Goal: Task Accomplishment & Management: Manage account settings

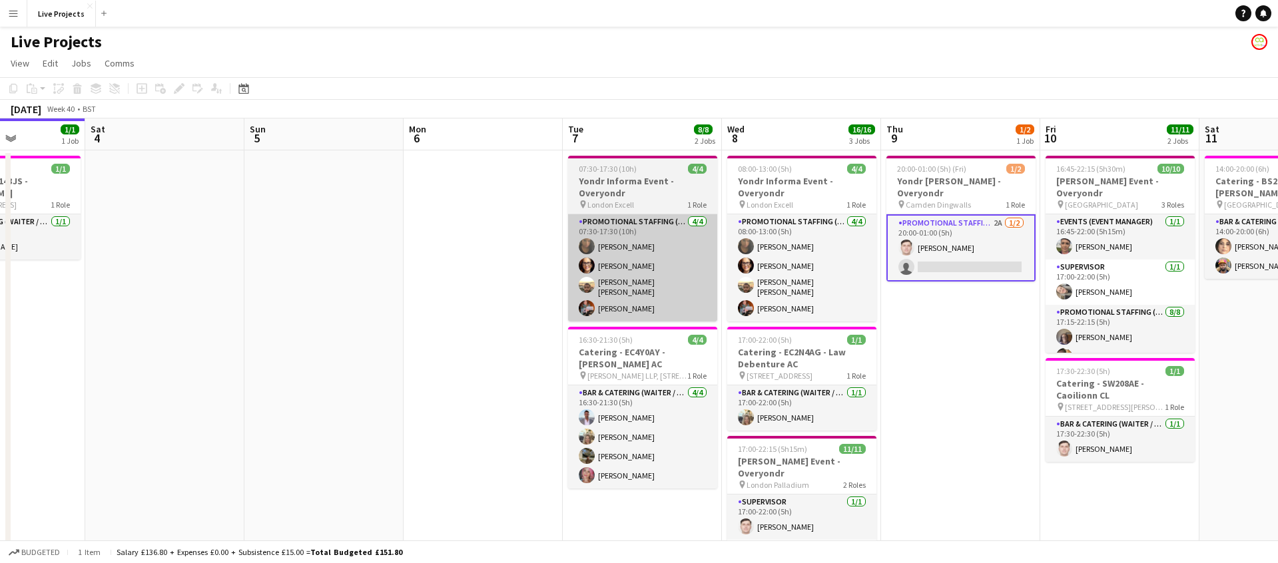
scroll to position [0, 394]
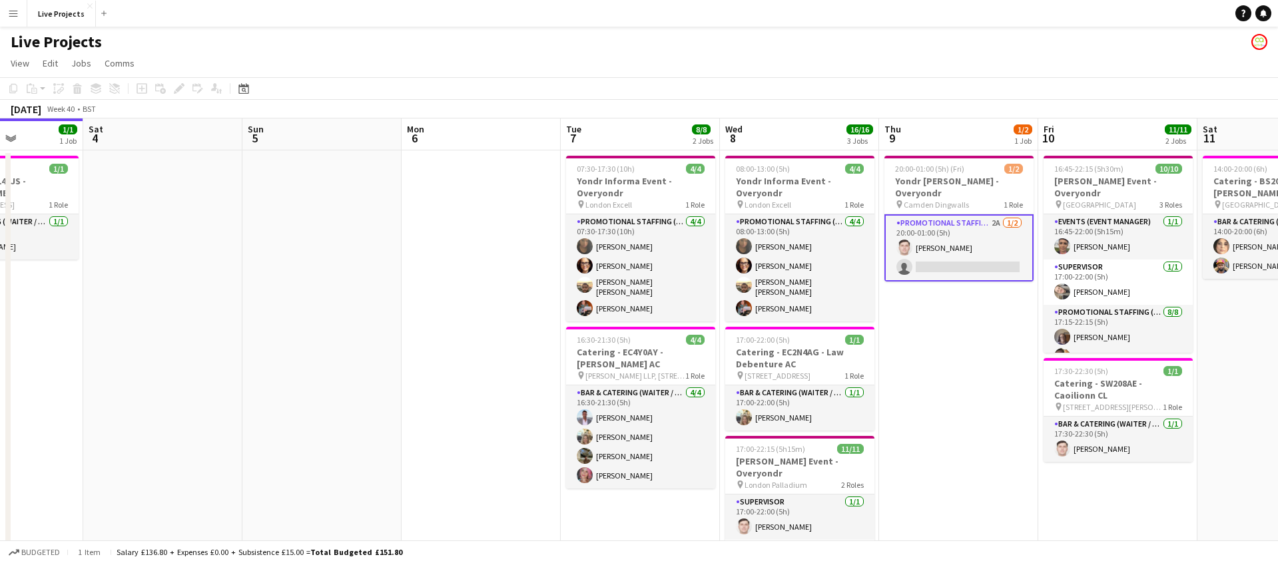
click at [978, 260] on app-card-role "Promotional Staffing (Exhibition Host) 2A [DATE] 20:00-01:00 (5h) [PERSON_NAME]…" at bounding box center [958, 247] width 149 height 67
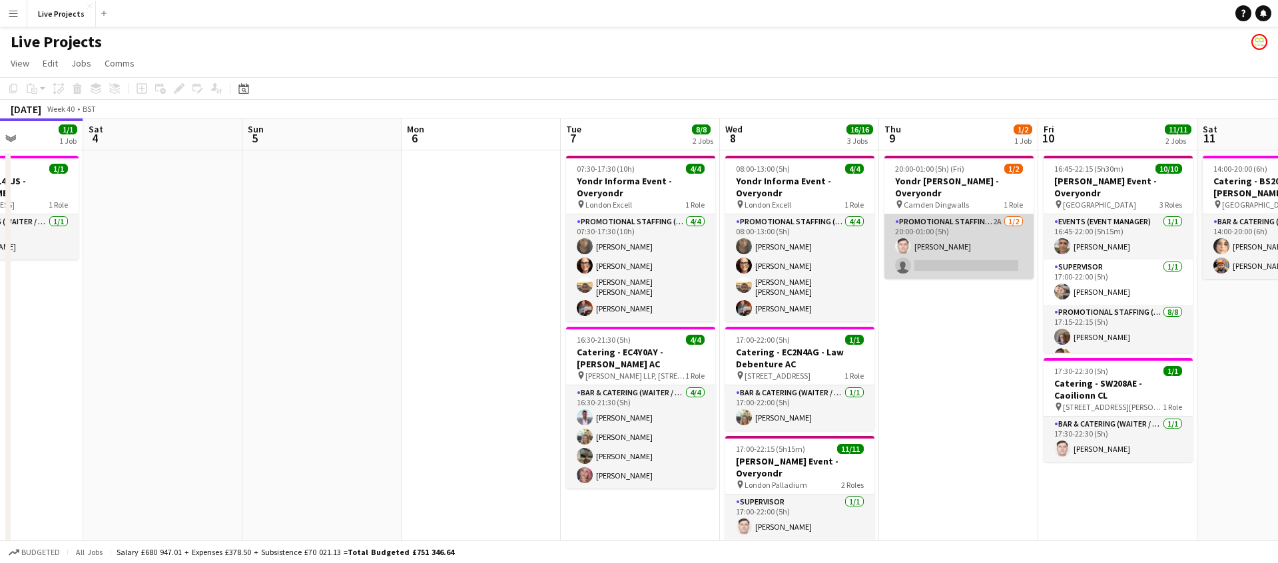
click at [971, 261] on app-card-role "Promotional Staffing (Exhibition Host) 2A [DATE] 20:00-01:00 (5h) [PERSON_NAME]…" at bounding box center [958, 246] width 149 height 65
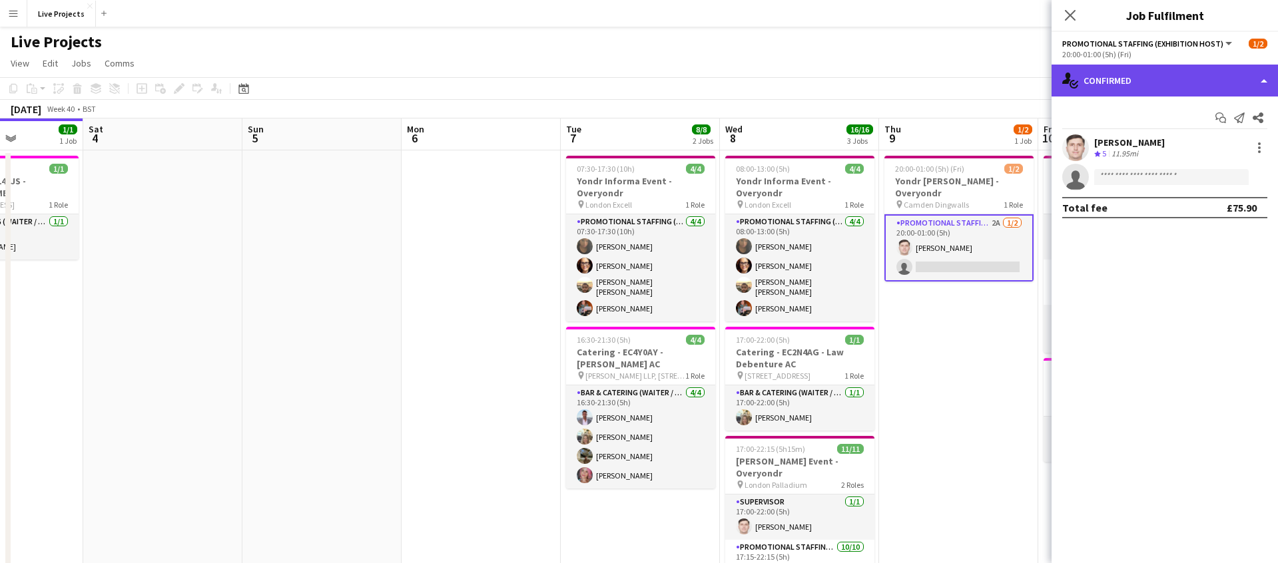
click at [1178, 85] on div "single-neutral-actions-check-2 Confirmed" at bounding box center [1164, 81] width 226 height 32
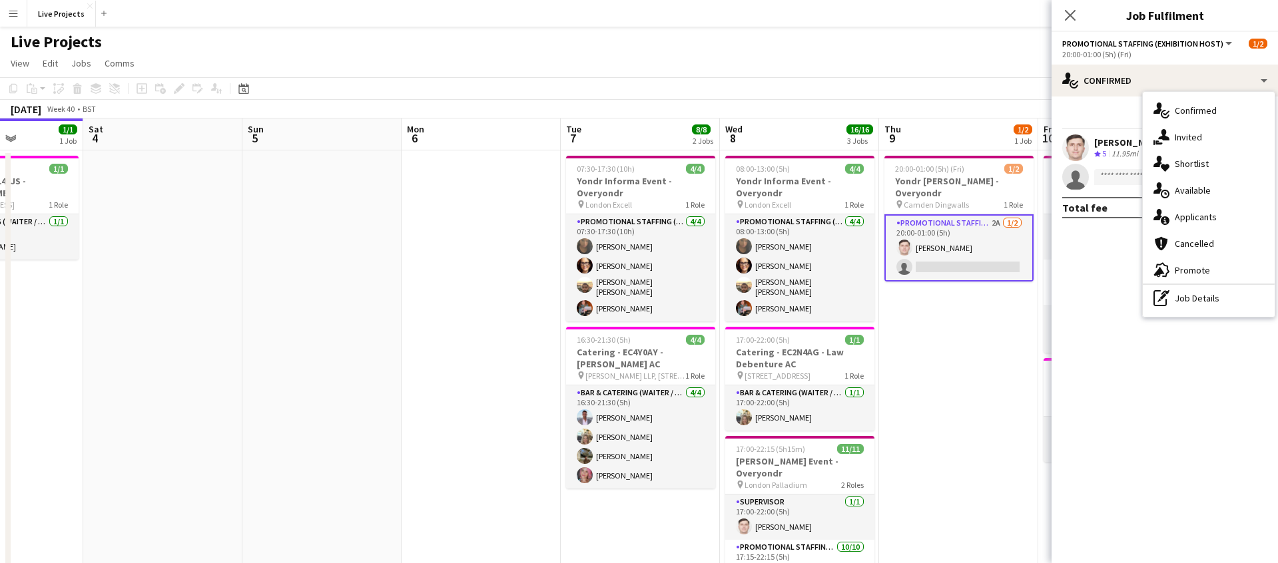
click at [1200, 218] on span "Applicants" at bounding box center [1195, 217] width 42 height 12
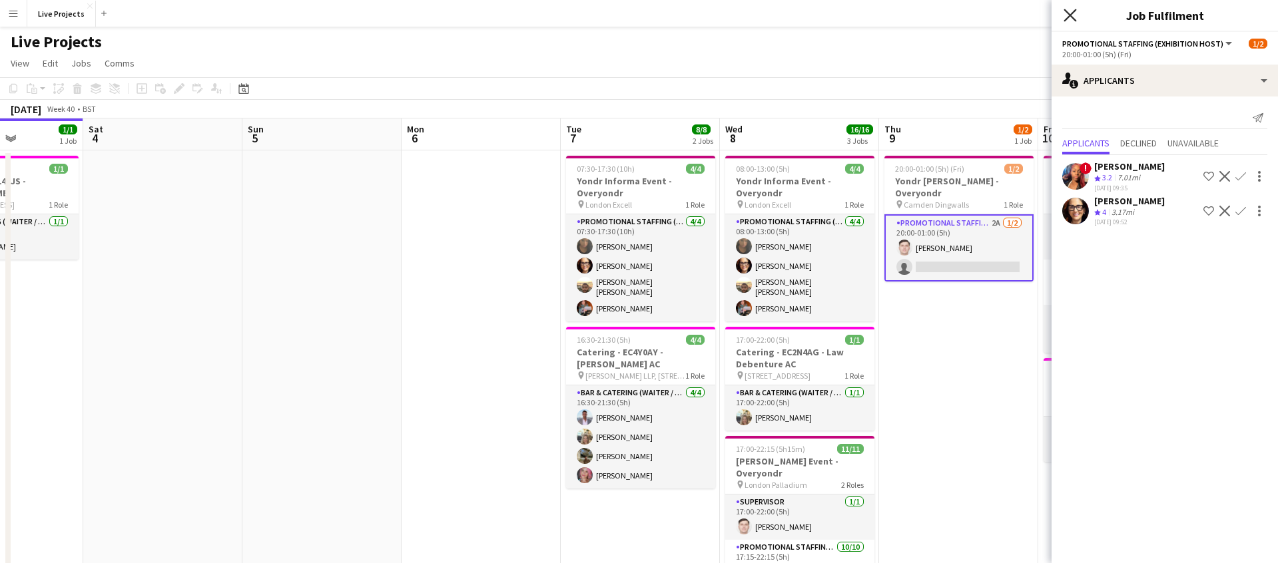
click at [1068, 9] on icon "Close pop-in" at bounding box center [1069, 15] width 13 height 13
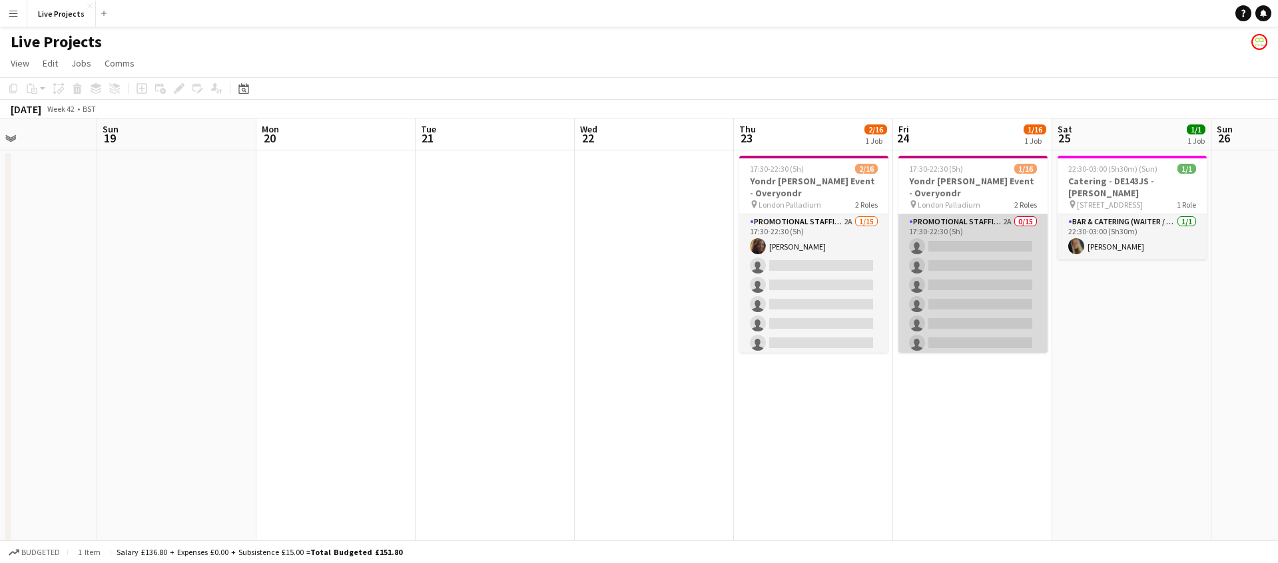
scroll to position [0, 544]
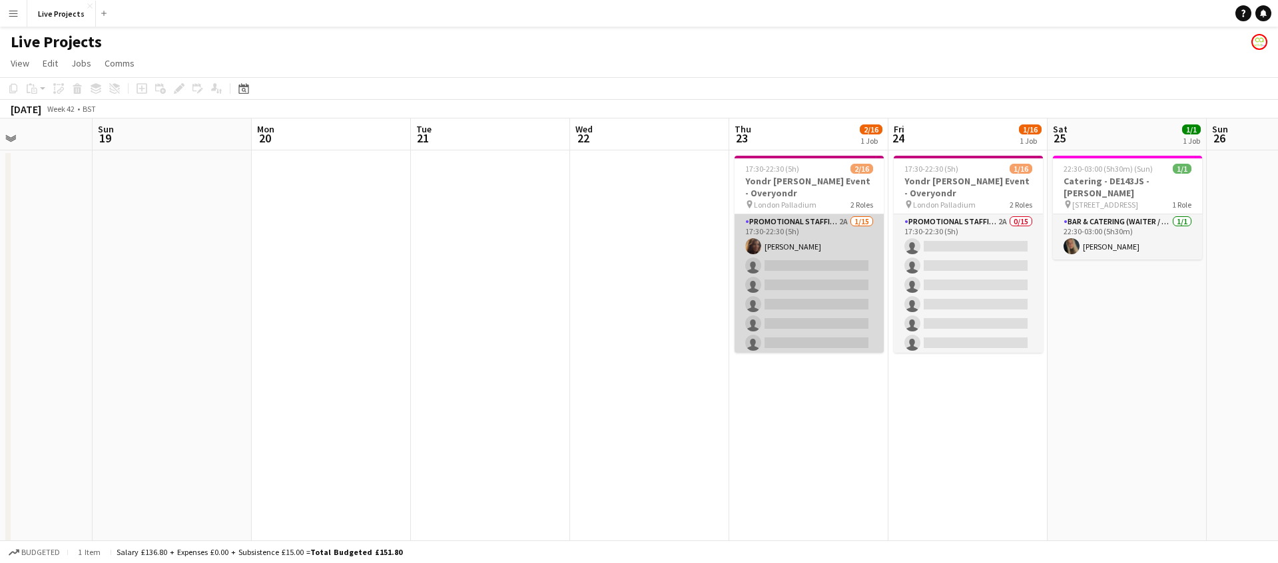
click at [828, 280] on app-card-role "Promotional Staffing (Exhibition Host) 2A [DATE] 17:30-22:30 (5h) [PERSON_NAME]…" at bounding box center [808, 372] width 149 height 316
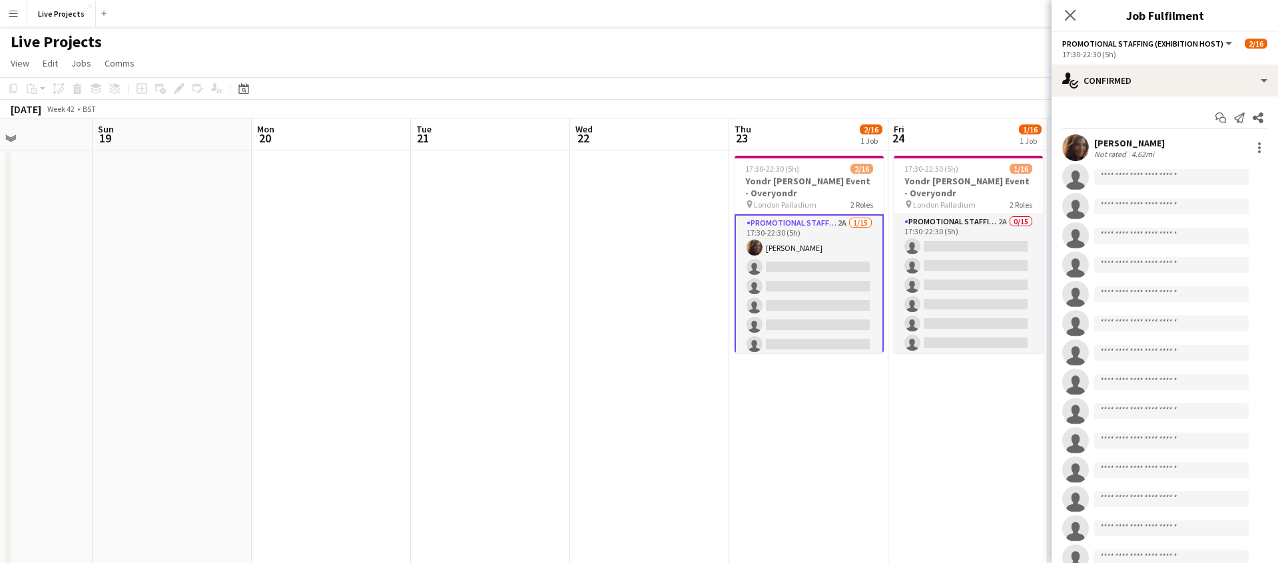
scroll to position [0, 543]
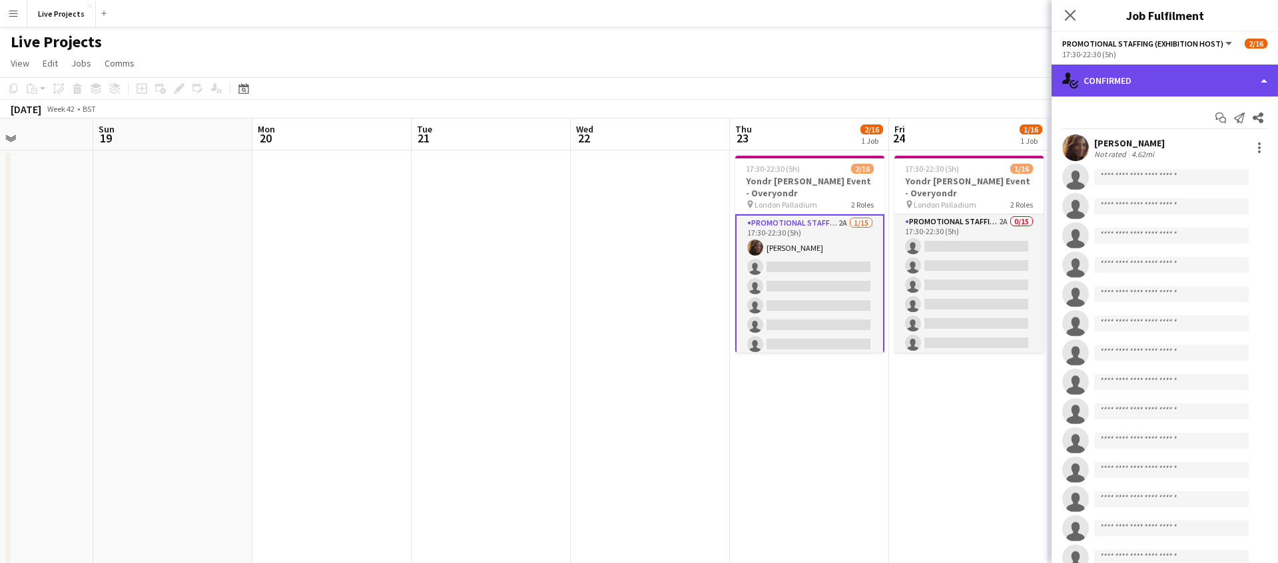
click at [1197, 86] on div "single-neutral-actions-check-2 Confirmed" at bounding box center [1164, 81] width 226 height 32
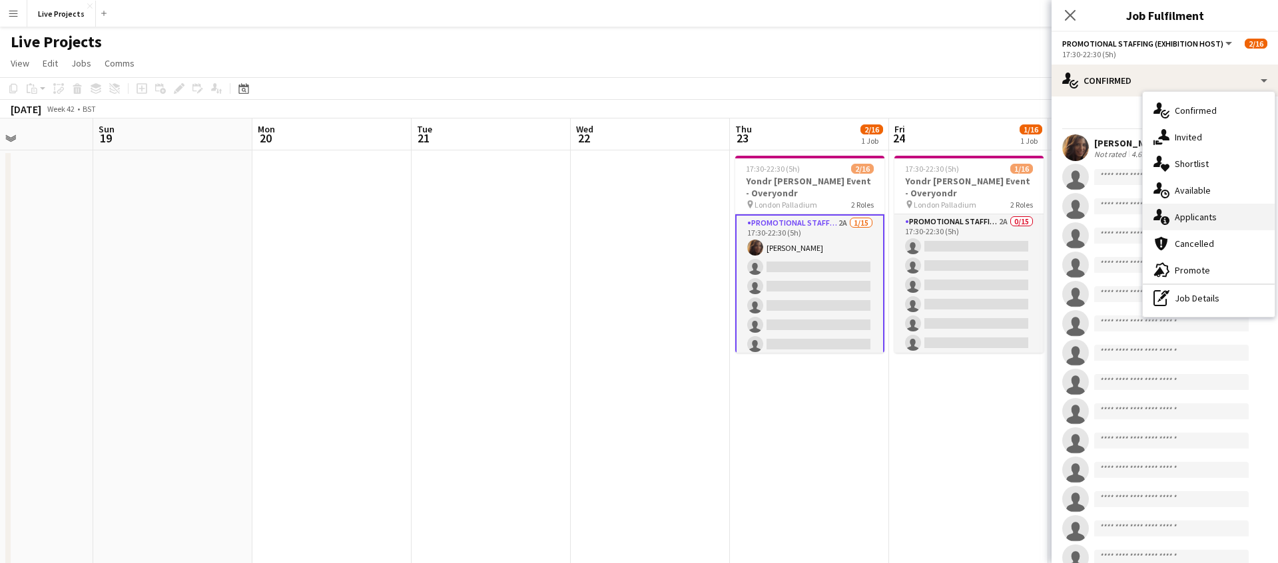
click at [1202, 209] on div "single-neutral-actions-information Applicants" at bounding box center [1208, 217] width 132 height 27
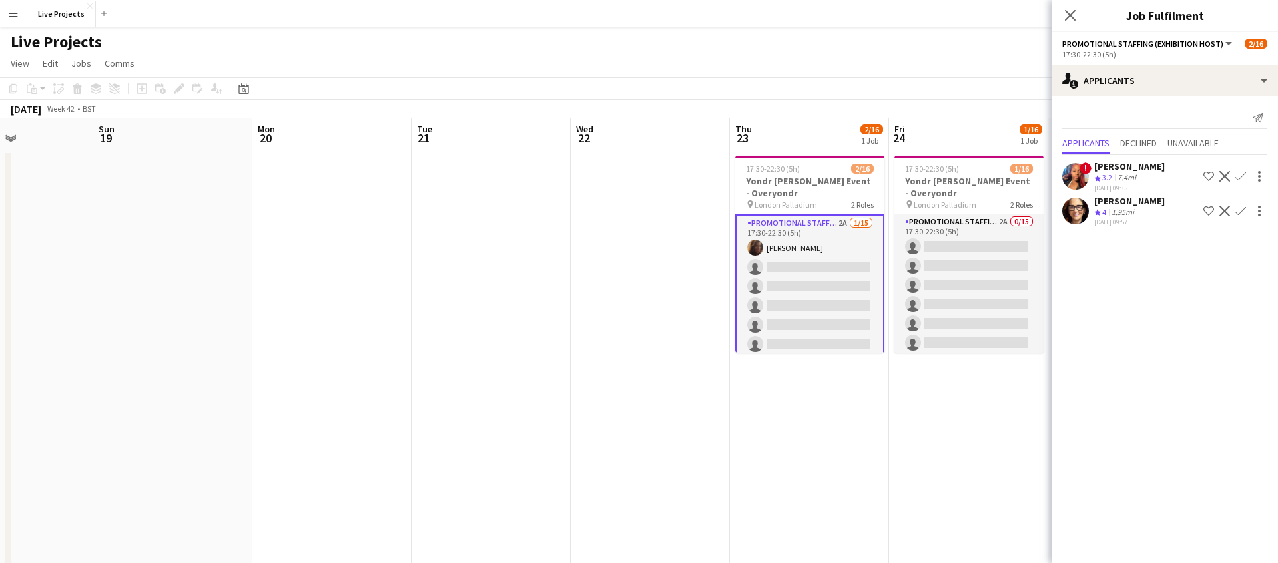
click at [1240, 208] on app-icon "Confirm" at bounding box center [1240, 211] width 11 height 11
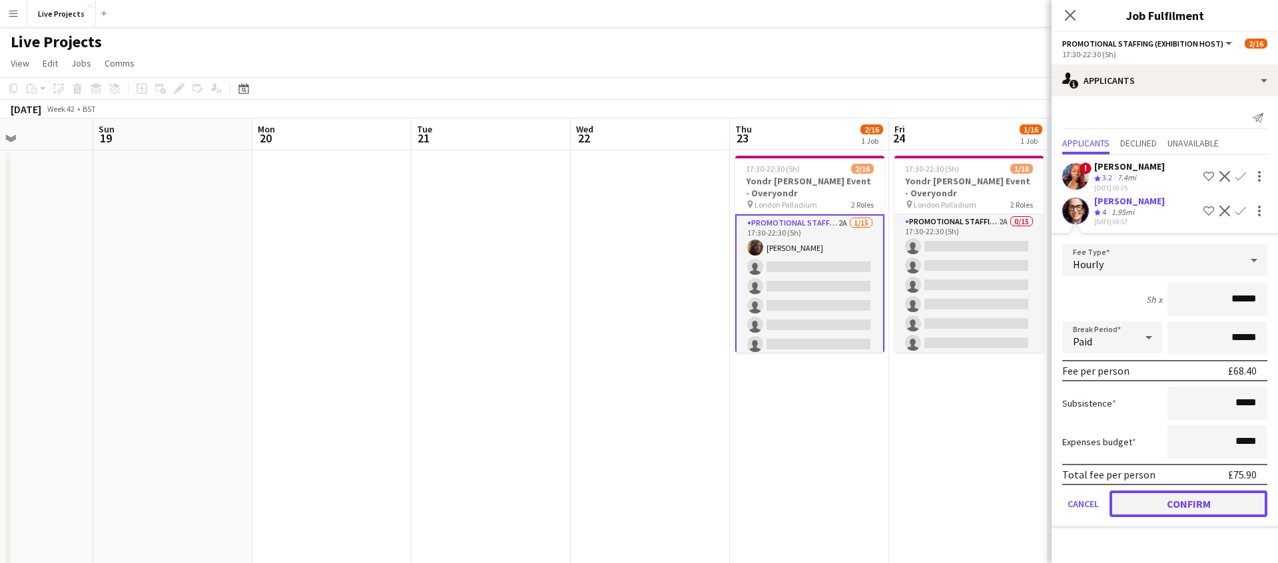
click at [1198, 509] on button "Confirm" at bounding box center [1188, 504] width 158 height 27
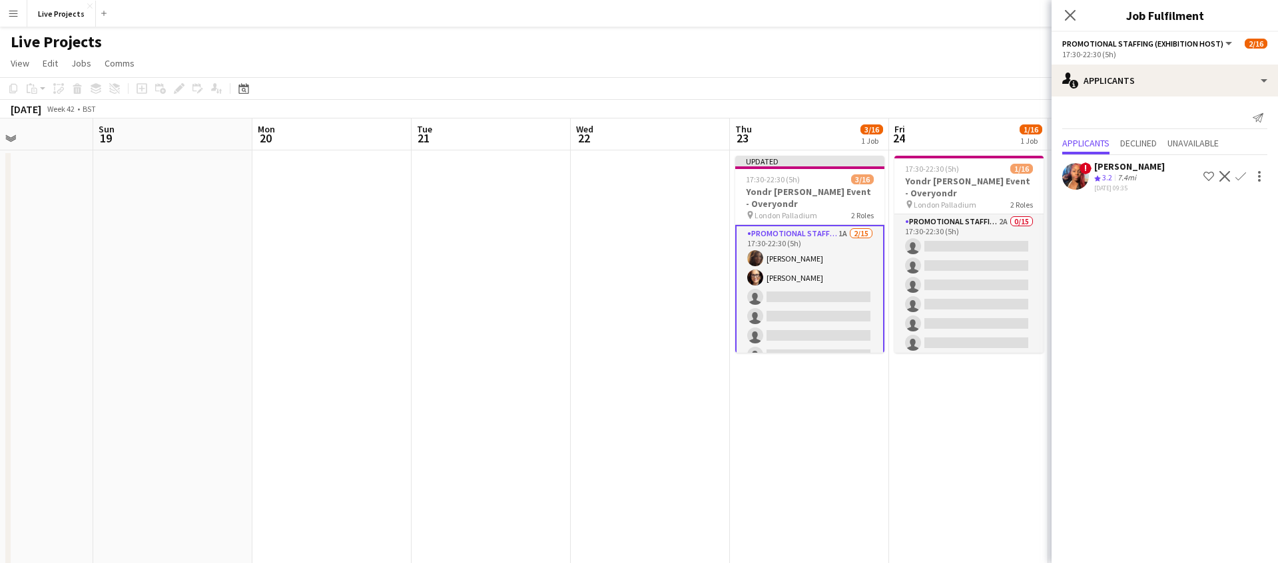
drag, startPoint x: 1071, startPoint y: 10, endPoint x: 1125, endPoint y: 37, distance: 60.7
click at [1071, 10] on icon "Close pop-in" at bounding box center [1070, 15] width 11 height 11
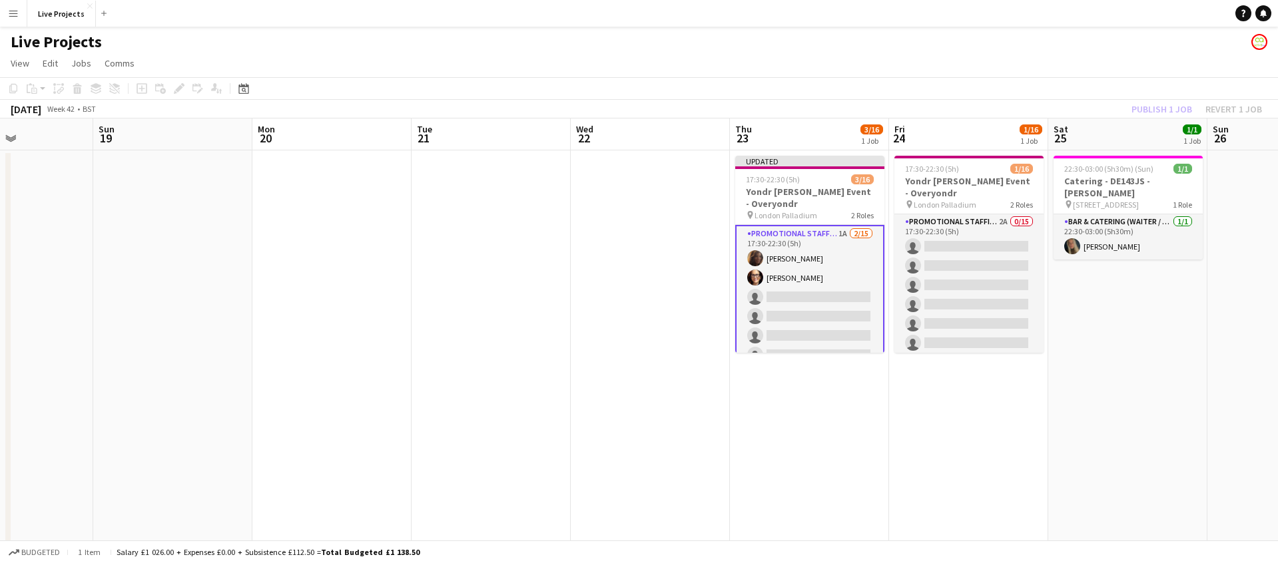
click at [1170, 105] on div "Publish 1 job Revert 1 job" at bounding box center [1196, 109] width 162 height 17
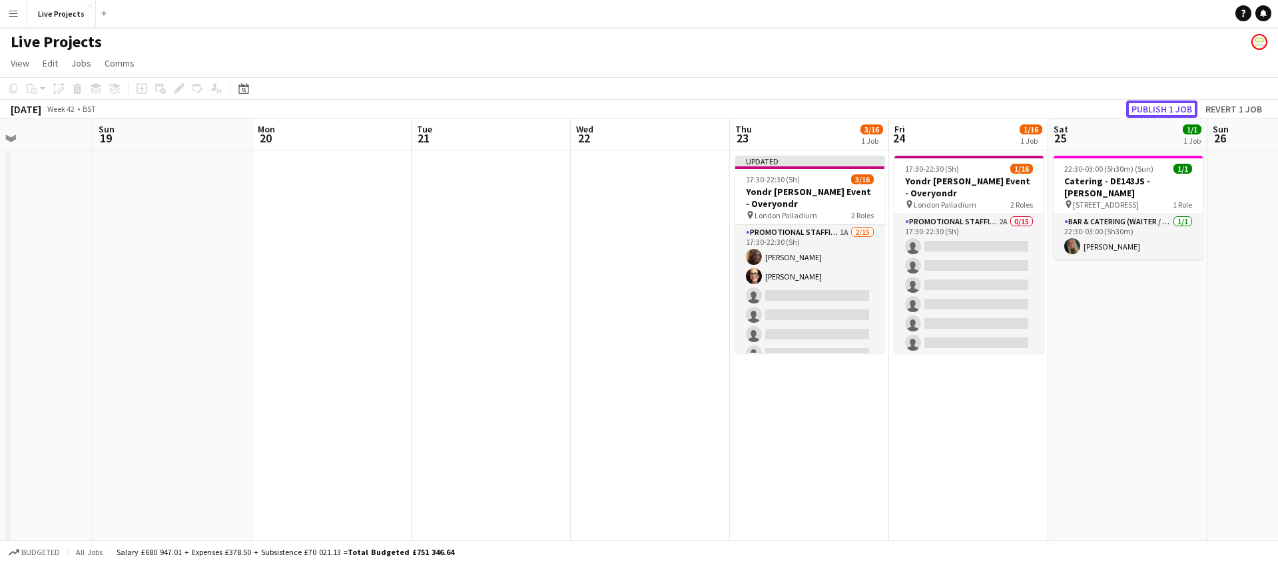
click at [1170, 105] on button "Publish 1 job" at bounding box center [1161, 109] width 71 height 17
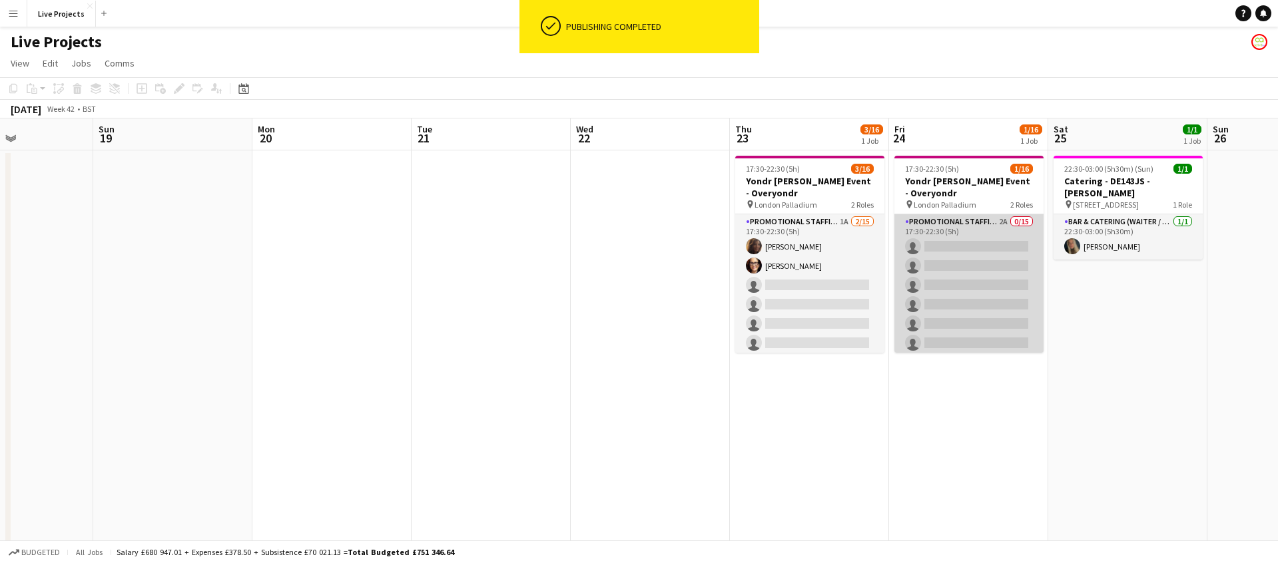
click at [997, 299] on app-card-role "Promotional Staffing (Exhibition Host) 2A 0/15 17:30-22:30 (5h) single-neutral-…" at bounding box center [968, 372] width 149 height 316
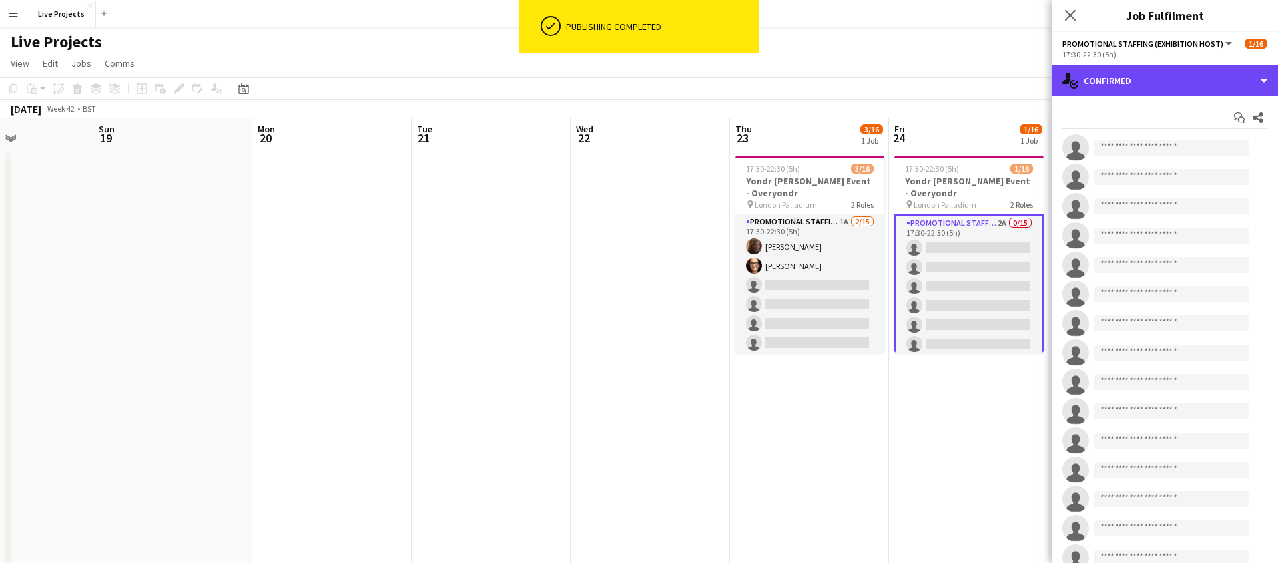
drag, startPoint x: 1193, startPoint y: 81, endPoint x: 1205, endPoint y: 101, distance: 23.3
click at [1193, 82] on div "single-neutral-actions-check-2 Confirmed" at bounding box center [1164, 81] width 226 height 32
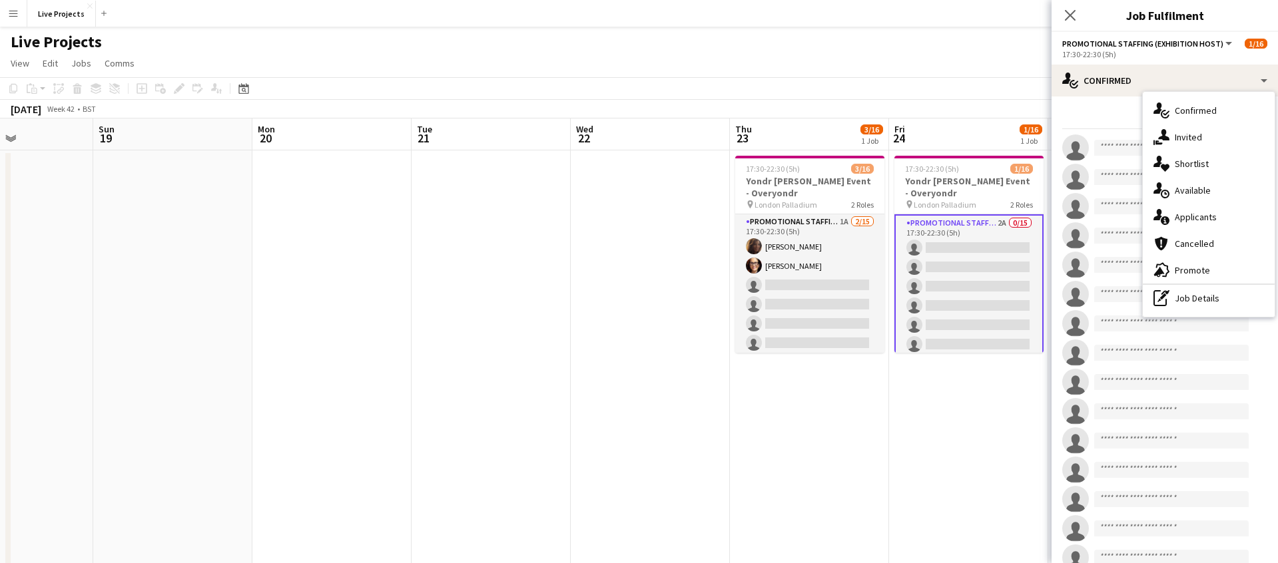
click at [1199, 216] on span "Applicants" at bounding box center [1195, 217] width 42 height 12
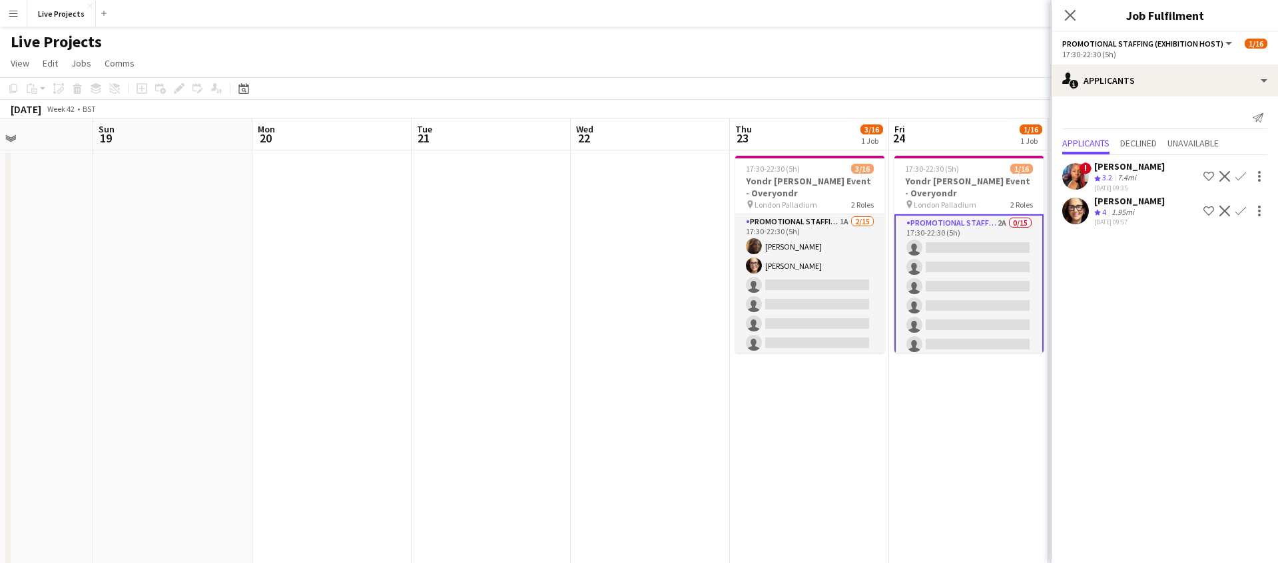
click at [1239, 206] on app-icon "Confirm" at bounding box center [1240, 211] width 11 height 11
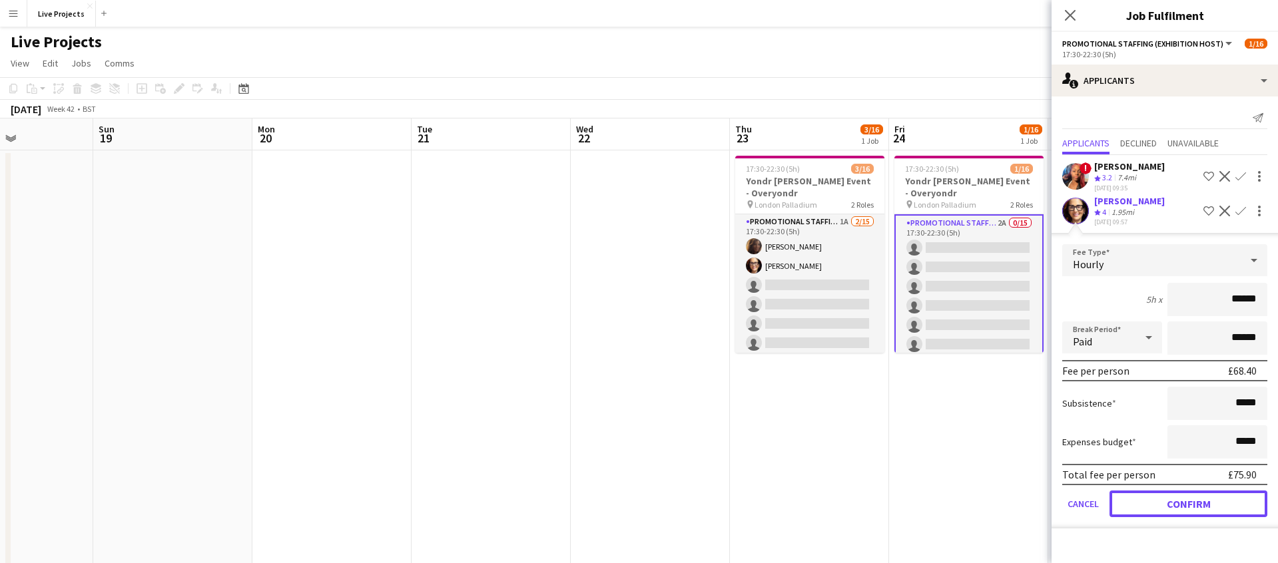
drag, startPoint x: 1187, startPoint y: 509, endPoint x: 1185, endPoint y: 498, distance: 10.8
click at [1186, 509] on button "Confirm" at bounding box center [1188, 504] width 158 height 27
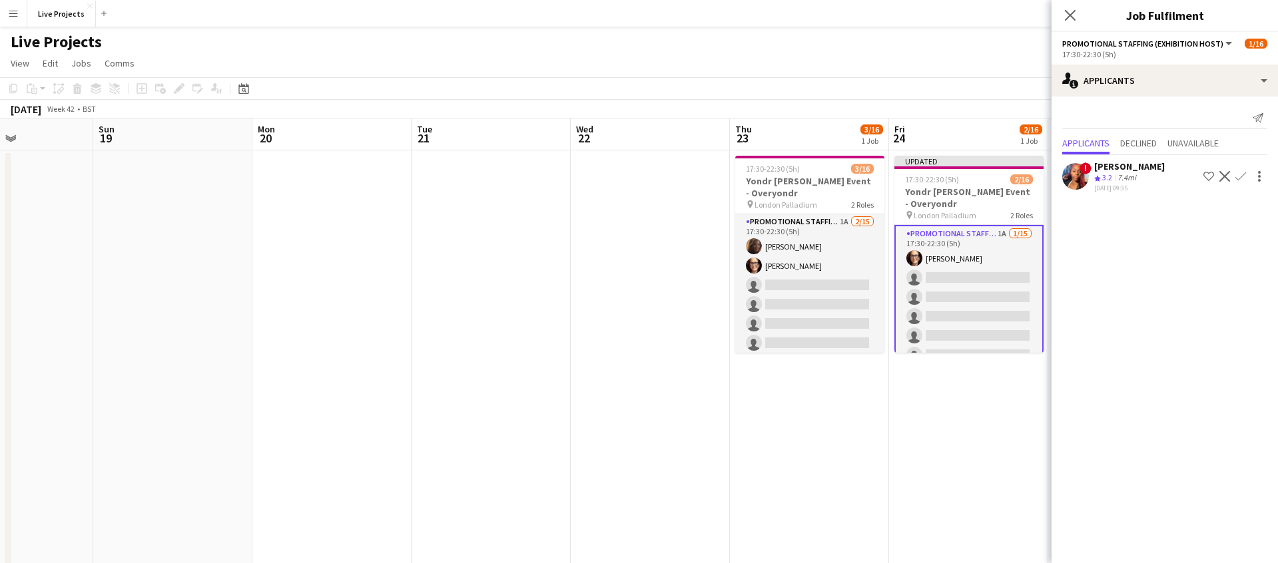
drag, startPoint x: 1071, startPoint y: 13, endPoint x: 1125, endPoint y: 52, distance: 67.3
click at [1071, 13] on icon "Close pop-in" at bounding box center [1070, 15] width 11 height 11
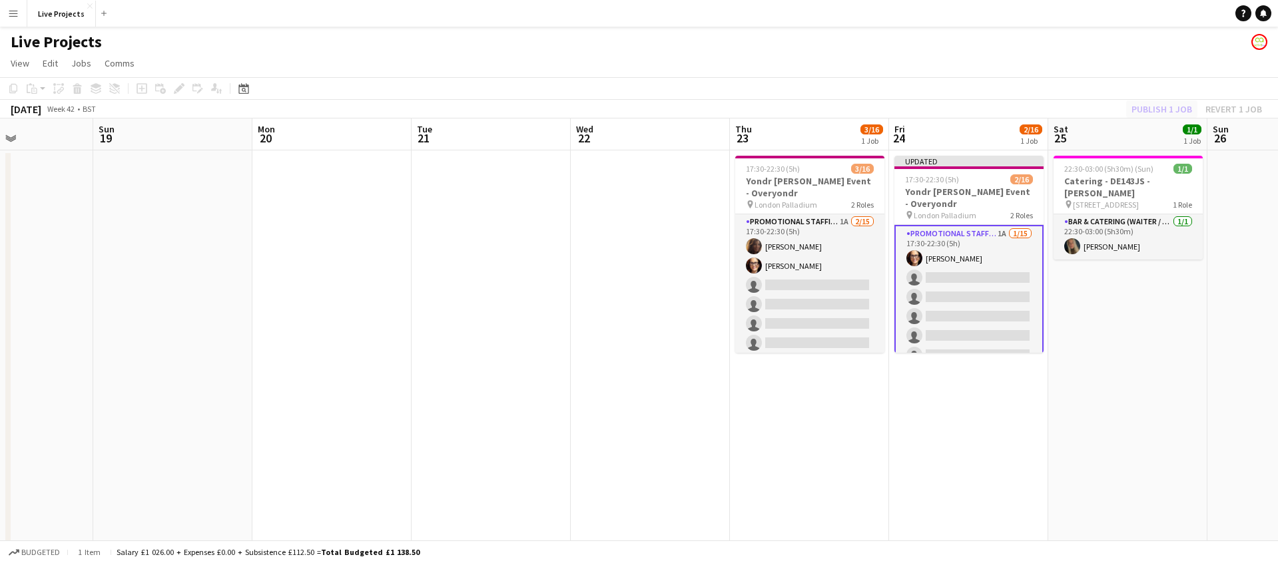
click at [1174, 109] on div "Publish 1 job Revert 1 job" at bounding box center [1196, 109] width 162 height 17
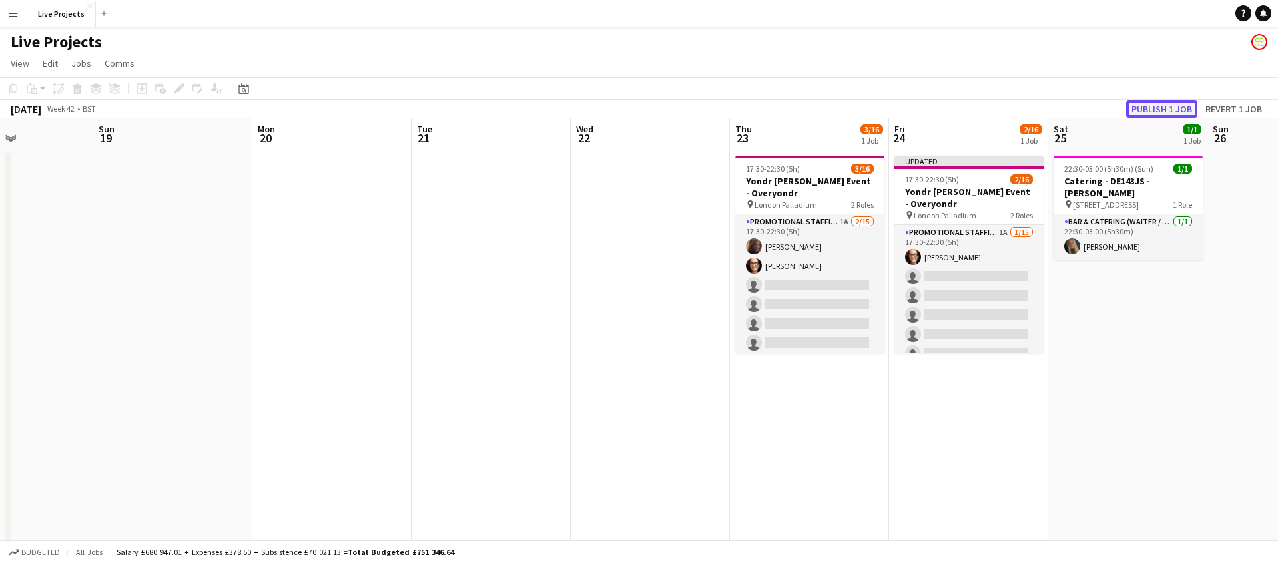
click at [1174, 109] on button "Publish 1 job" at bounding box center [1161, 109] width 71 height 17
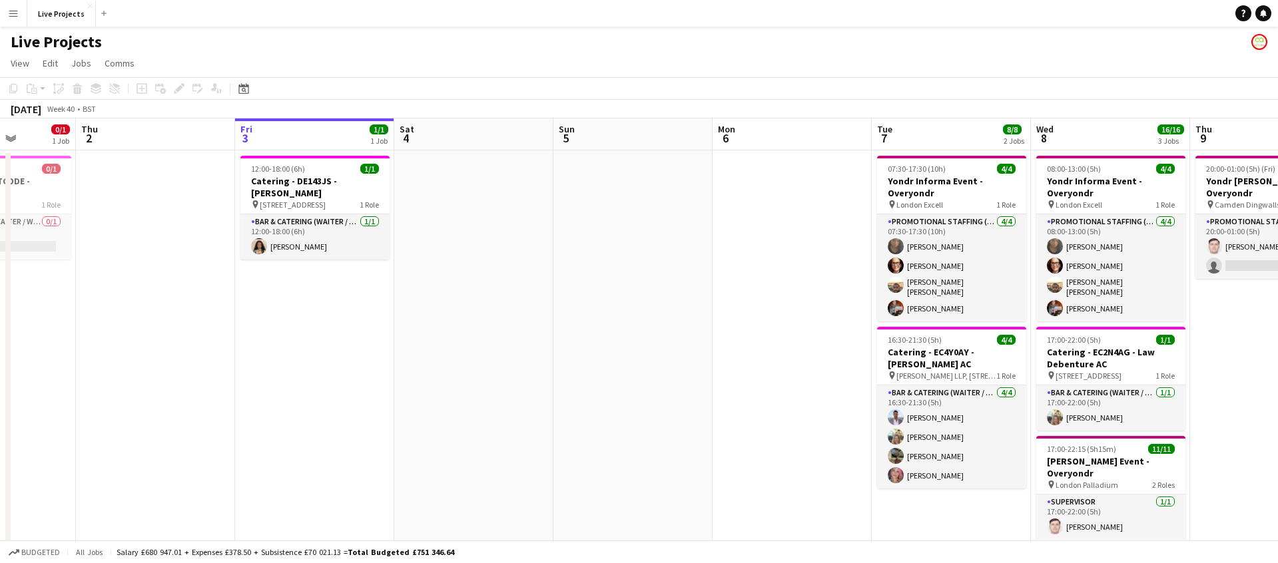
scroll to position [0, 385]
